Goal: Go to known website: Access a specific website the user already knows

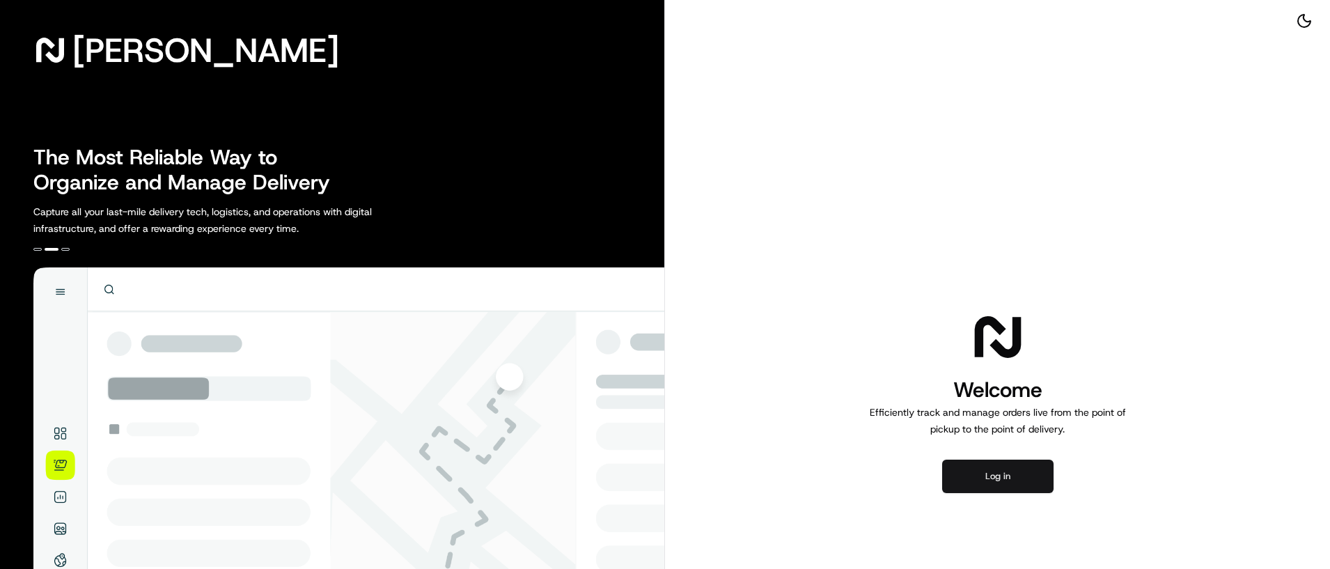
click at [1006, 469] on button "Log in" at bounding box center [997, 476] width 111 height 33
